Goal: Task Accomplishment & Management: Use online tool/utility

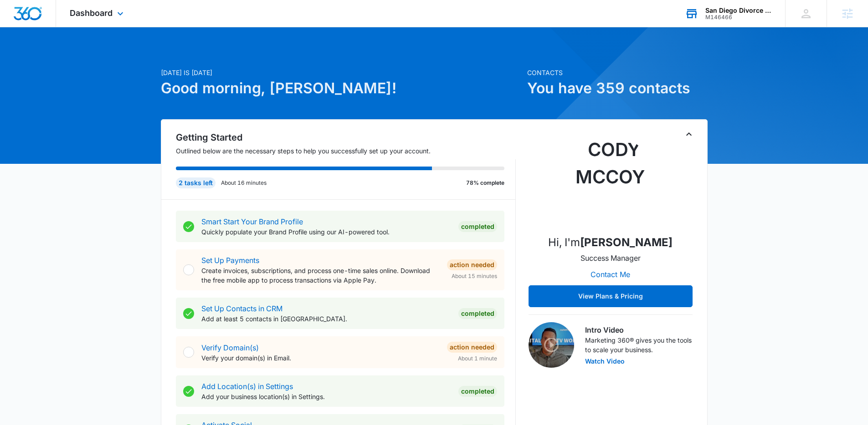
click at [702, 10] on div "San Diego Divorce Mediation & Family Law M146466 Your Accounts View All" at bounding box center [728, 13] width 114 height 27
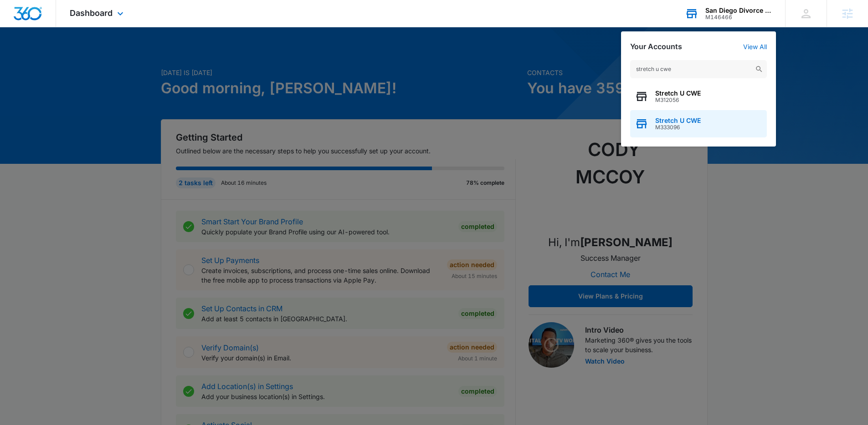
type input "stretch u cwe"
click at [673, 118] on span "Stretch U CWE" at bounding box center [678, 120] width 46 height 7
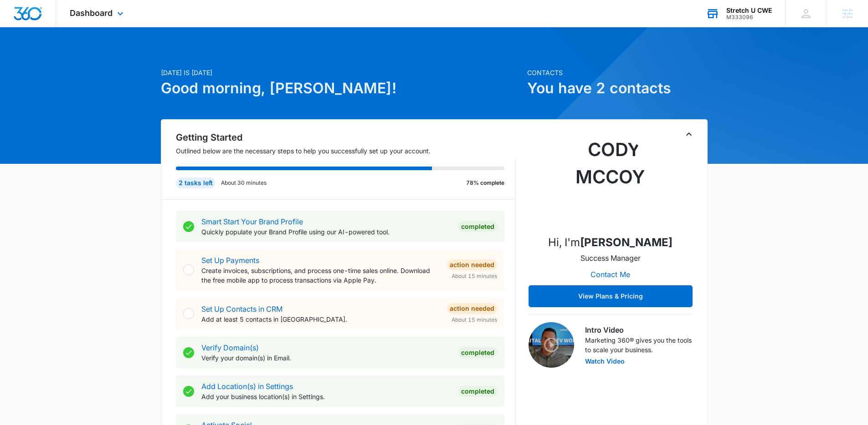
click at [110, 3] on div "Dashboard Apps Reputation Websites Forms CRM Email Social Payments POS Content …" at bounding box center [97, 13] width 83 height 27
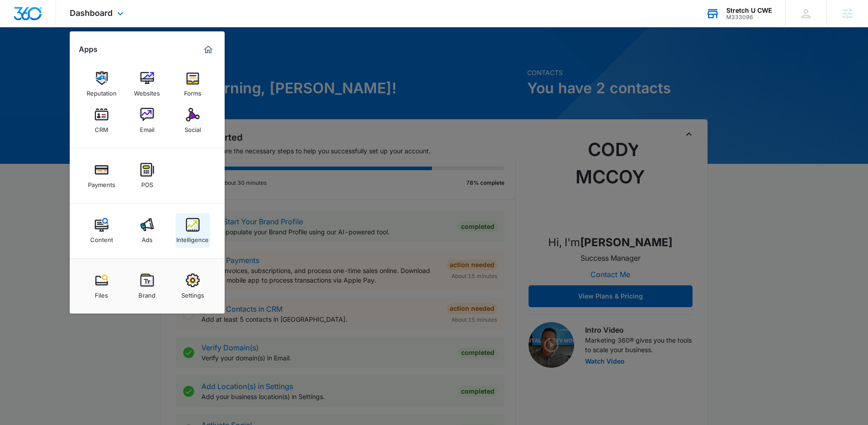
click at [191, 225] on img at bounding box center [193, 225] width 14 height 14
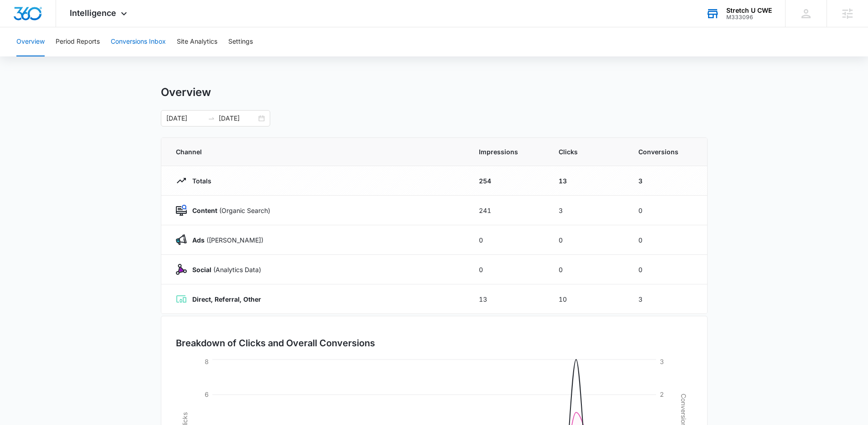
click at [133, 44] on button "Conversions Inbox" at bounding box center [138, 41] width 55 height 29
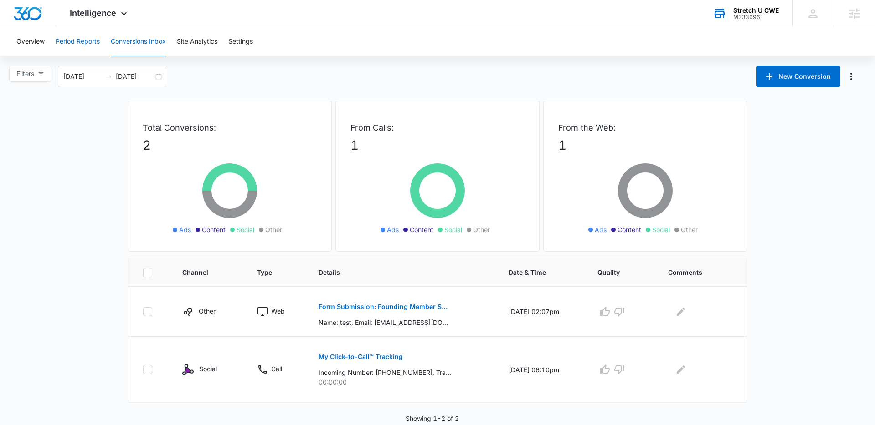
click at [70, 38] on button "Period Reports" at bounding box center [78, 41] width 44 height 29
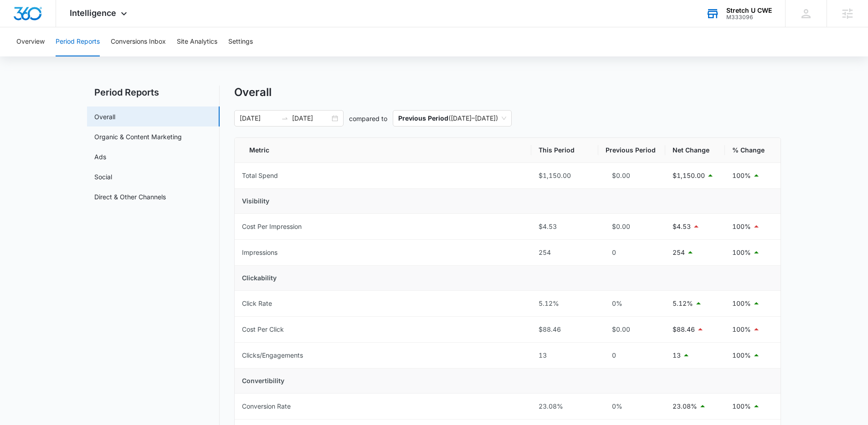
click at [174, 36] on div "Overview Period Reports Conversions Inbox Site Analytics Settings" at bounding box center [434, 41] width 846 height 29
click at [180, 37] on button "Site Analytics" at bounding box center [197, 41] width 41 height 29
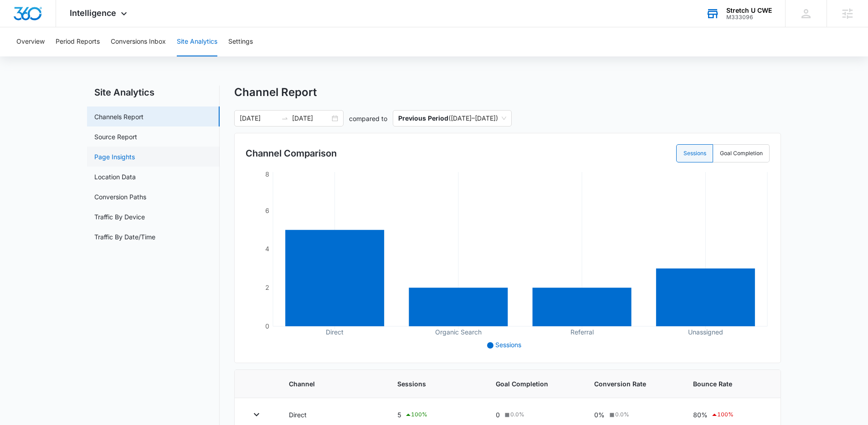
click at [112, 154] on link "Page Insights" at bounding box center [114, 157] width 41 height 10
